Goal: Find specific page/section: Find specific page/section

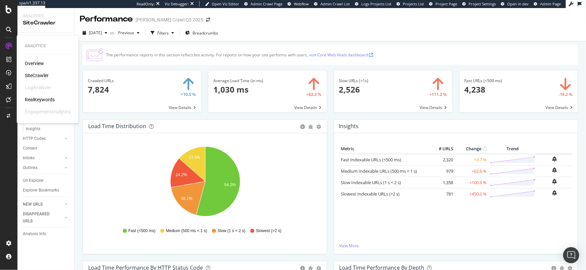
click at [43, 74] on div "SiteCrawler" at bounding box center [37, 75] width 24 height 7
